Goal: Information Seeking & Learning: Learn about a topic

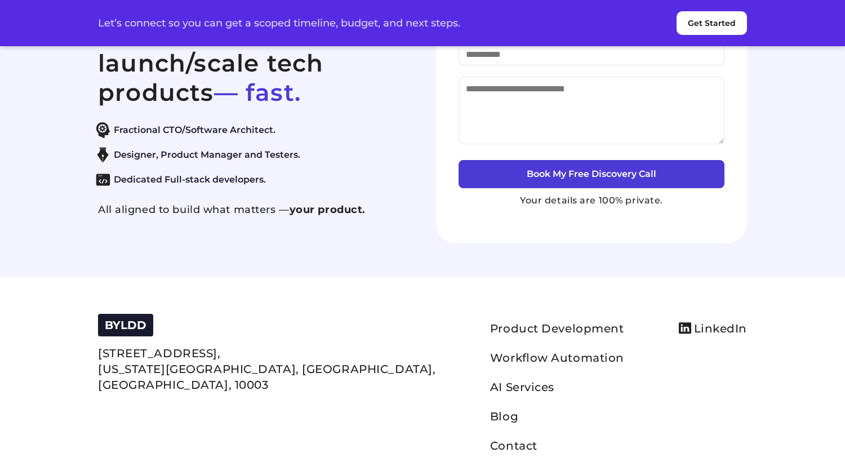
scroll to position [5291, 0]
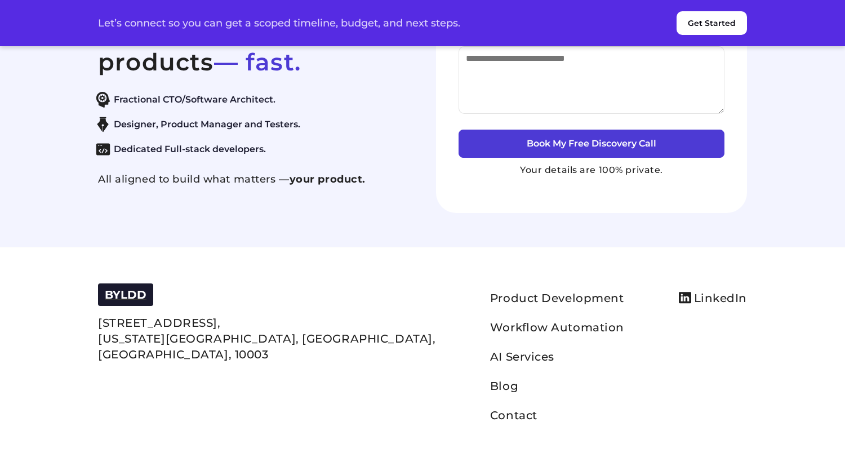
click at [141, 296] on span "BYLDD" at bounding box center [126, 295] width 42 height 14
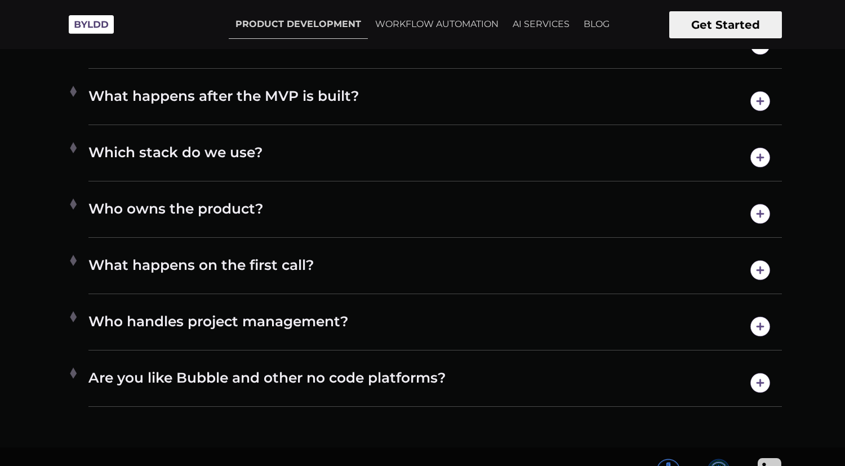
scroll to position [6126, 0]
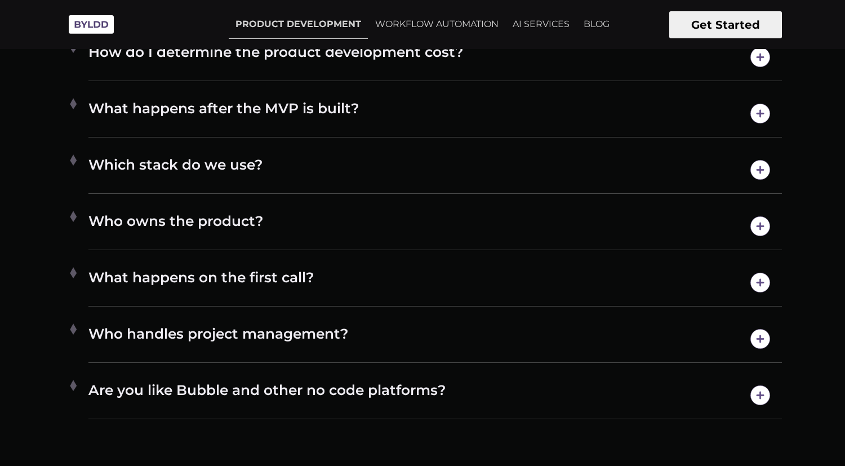
click at [380, 381] on h4 "Are you like Bubble and other no code platforms?" at bounding box center [434, 395] width 693 height 29
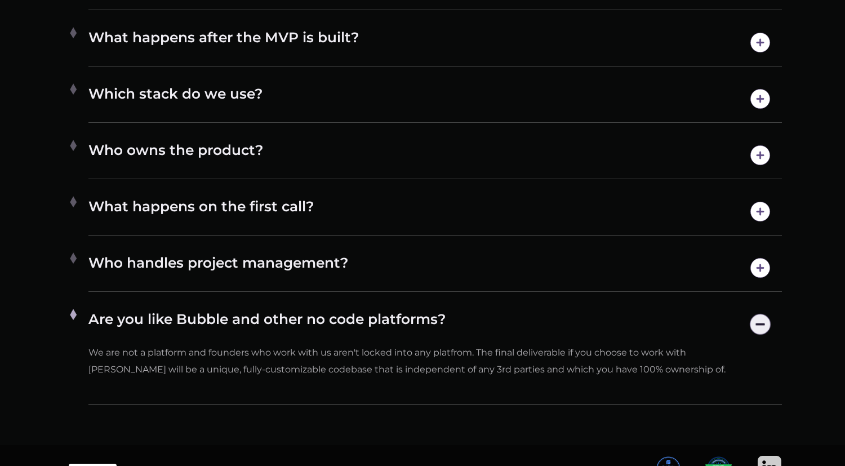
scroll to position [6219, 0]
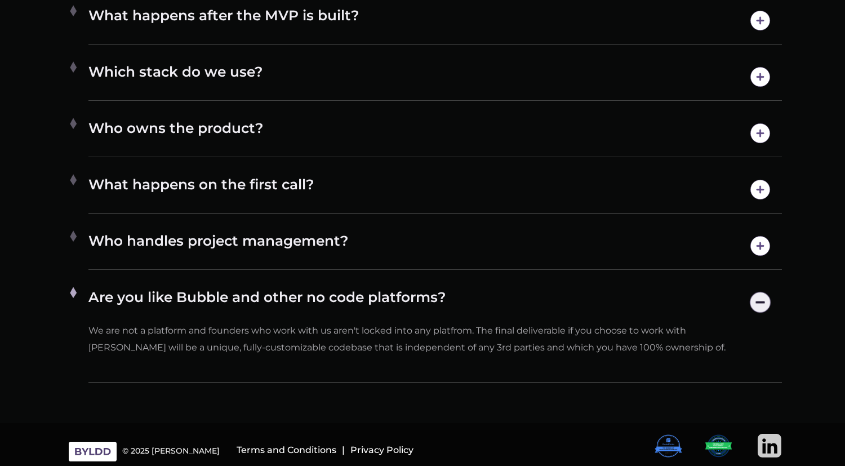
click at [471, 241] on h4 "Who handles project management?" at bounding box center [434, 246] width 693 height 29
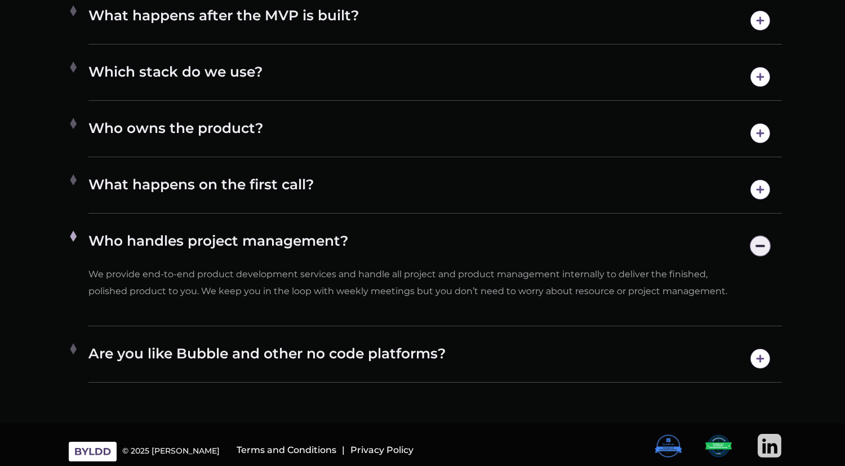
click at [766, 437] on img at bounding box center [770, 446] width 24 height 24
